Goal: Information Seeking & Learning: Learn about a topic

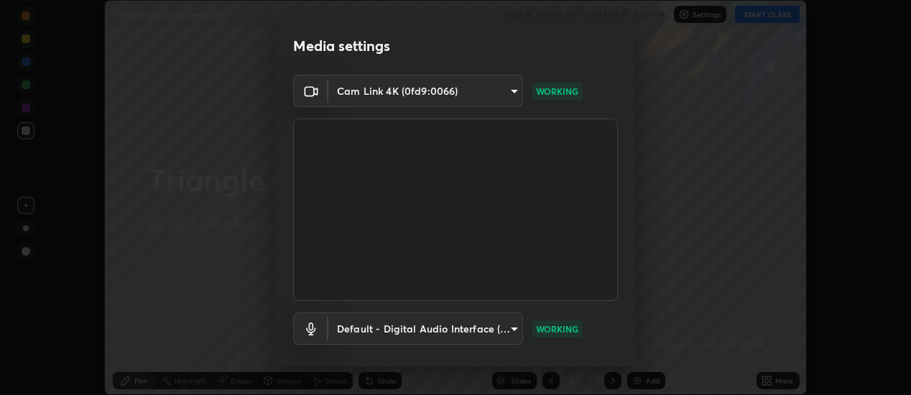
scroll to position [76, 0]
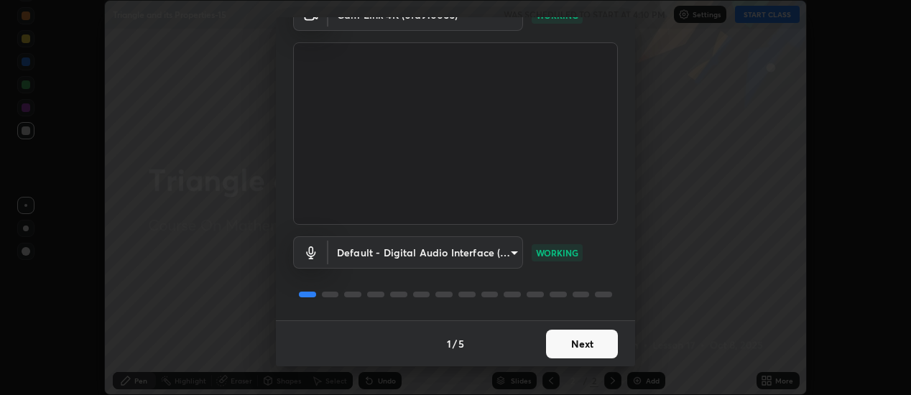
click at [591, 345] on button "Next" at bounding box center [582, 344] width 72 height 29
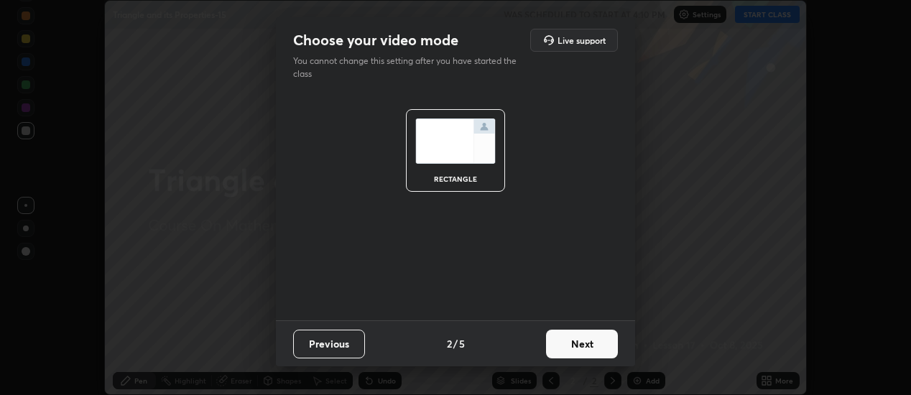
scroll to position [0, 0]
click at [591, 343] on button "Next" at bounding box center [582, 344] width 72 height 29
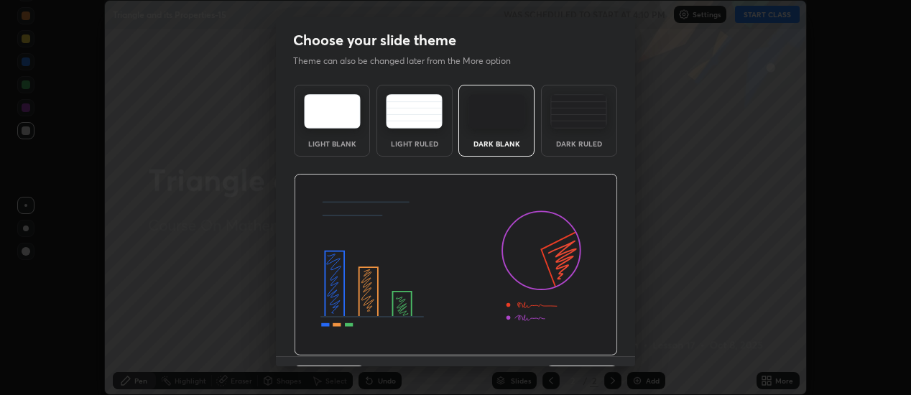
click at [593, 145] on div "Dark Ruled" at bounding box center [578, 143] width 57 height 7
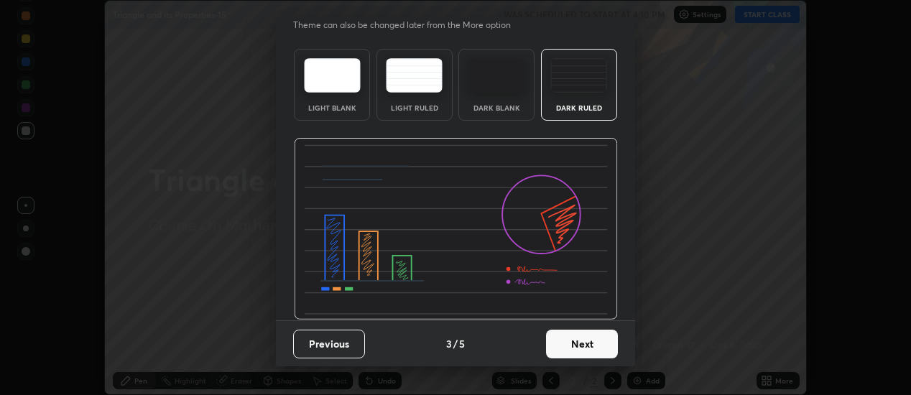
click at [588, 339] on button "Next" at bounding box center [582, 344] width 72 height 29
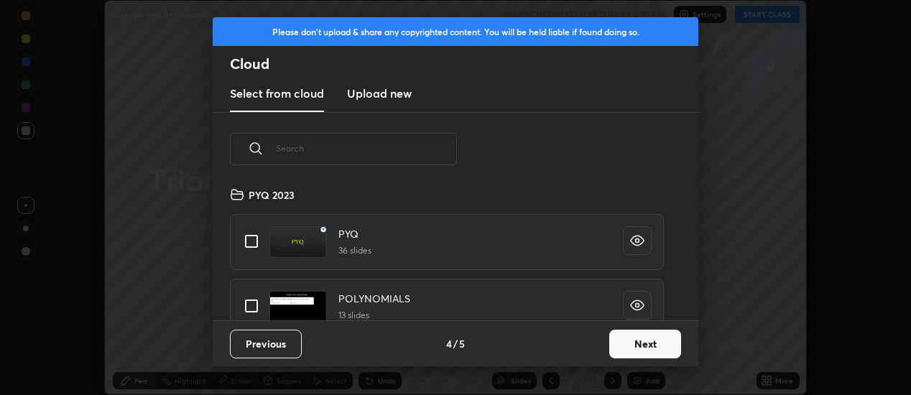
scroll to position [134, 461]
click at [435, 152] on input "text" at bounding box center [366, 148] width 181 height 61
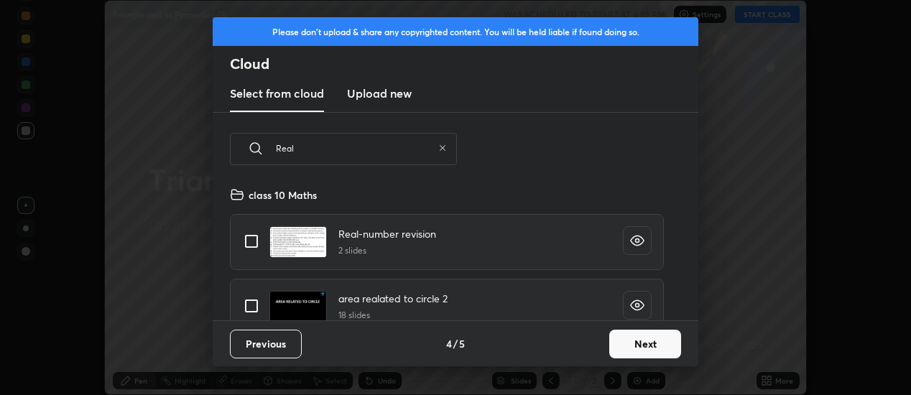
type input "Real"
click at [255, 242] on input "grid" at bounding box center [251, 241] width 30 height 30
checkbox input "true"
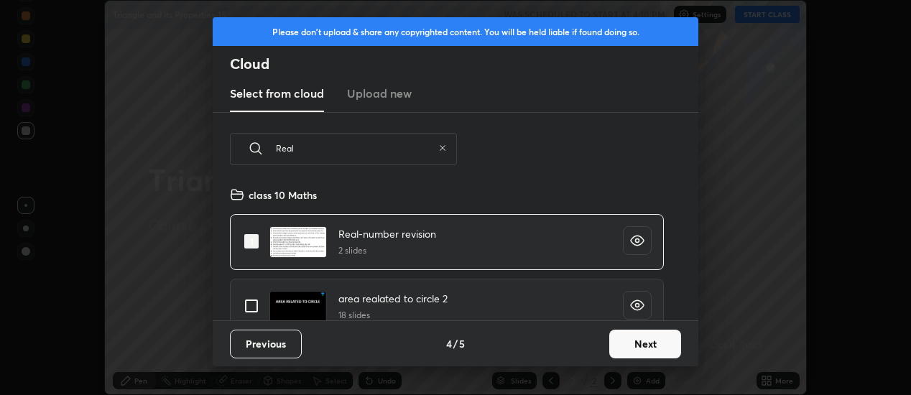
click at [650, 341] on button "Next" at bounding box center [645, 344] width 72 height 29
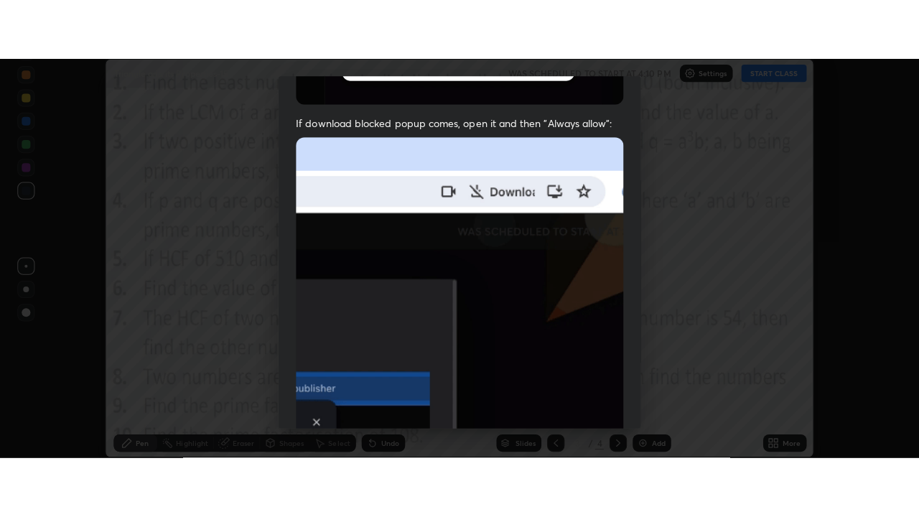
scroll to position [369, 0]
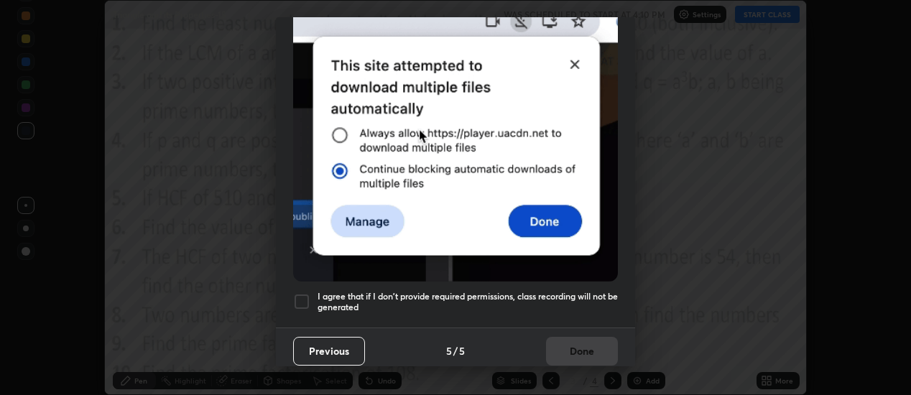
click at [582, 300] on h5 "I agree that if I don't provide required permissions, class recording will not …" at bounding box center [467, 302] width 300 height 22
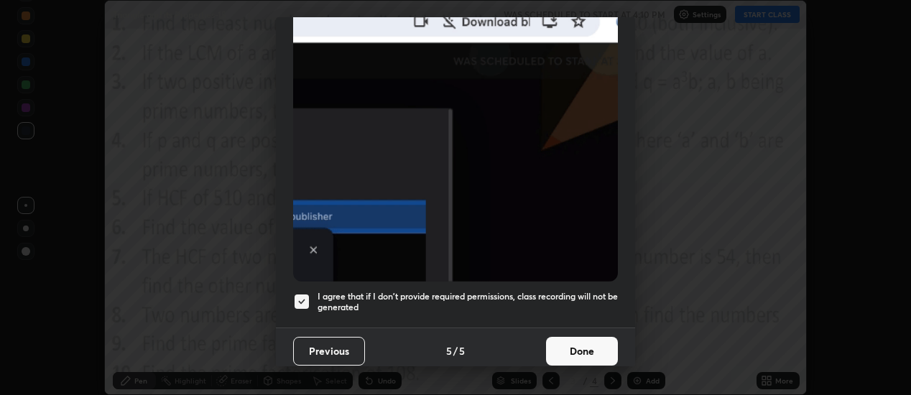
click at [587, 348] on button "Done" at bounding box center [582, 351] width 72 height 29
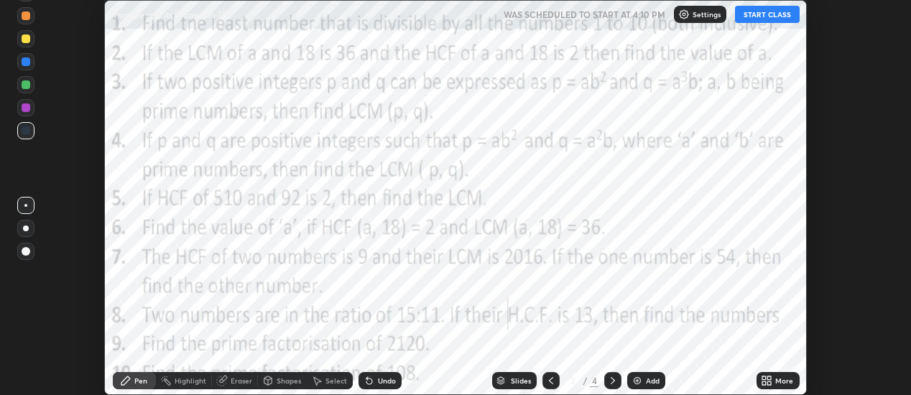
click at [774, 6] on button "START CLASS" at bounding box center [767, 14] width 65 height 17
click at [771, 379] on icon at bounding box center [770, 378] width 4 height 4
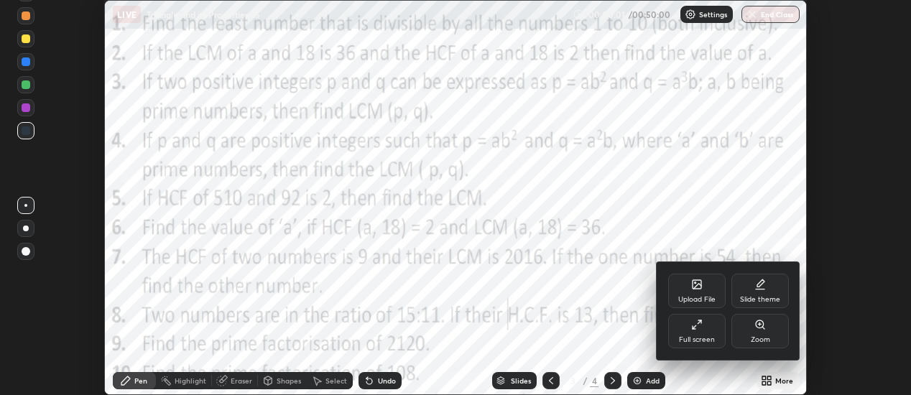
click at [711, 336] on div "Full screen" at bounding box center [697, 339] width 36 height 7
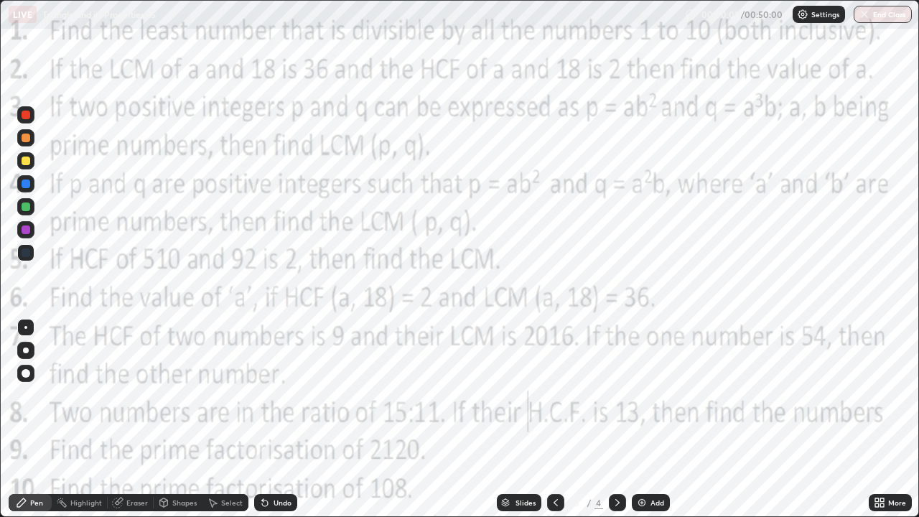
scroll to position [517, 919]
